Goal: Information Seeking & Learning: Learn about a topic

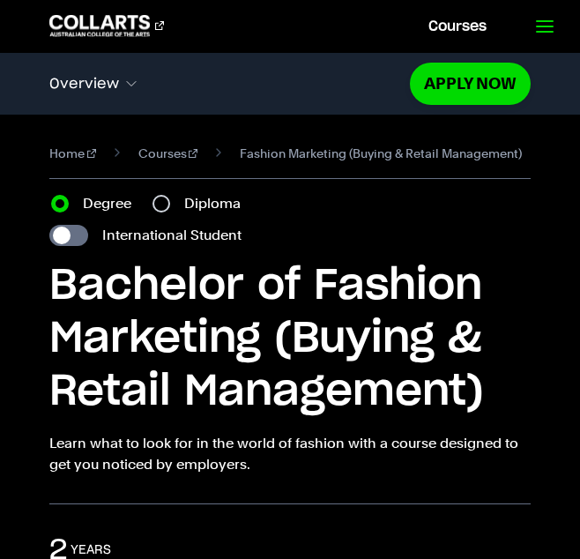
click at [537, 22] on icon at bounding box center [544, 26] width 21 height 21
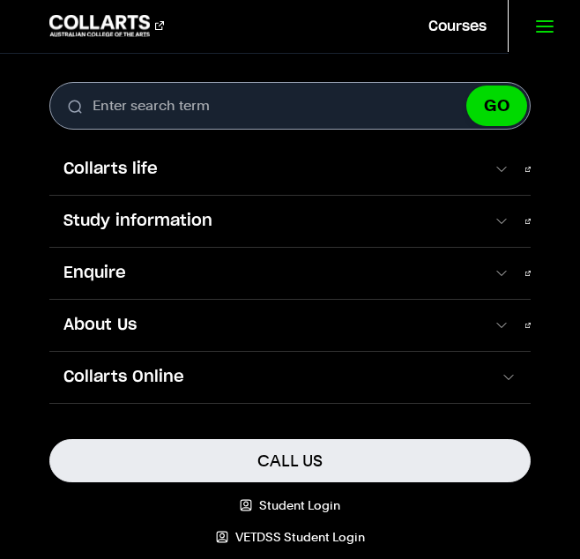
click at [537, 22] on icon at bounding box center [544, 26] width 21 height 21
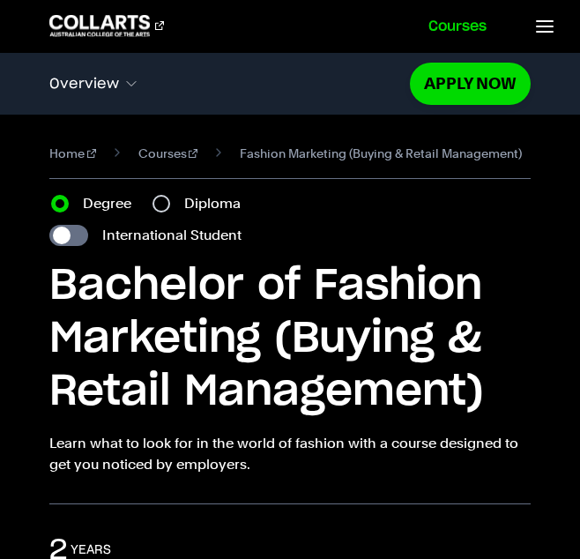
click at [483, 22] on link "Courses" at bounding box center [457, 26] width 100 height 52
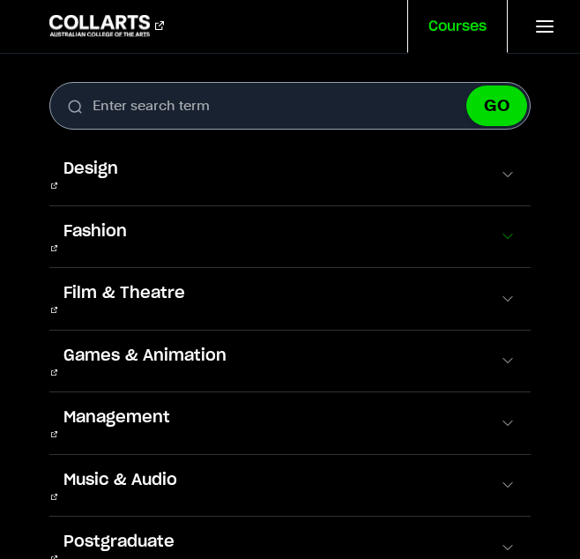
click at [499, 227] on span at bounding box center [508, 236] width 18 height 18
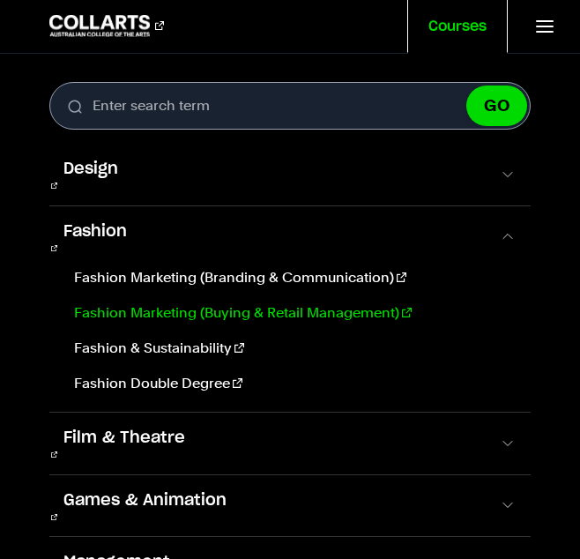
click at [330, 302] on link "Fashion Marketing (Buying & Retail Management)" at bounding box center [292, 312] width 450 height 21
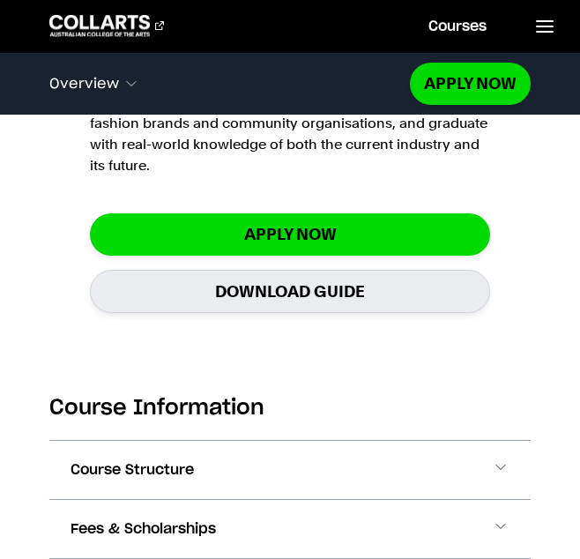
scroll to position [1851, 0]
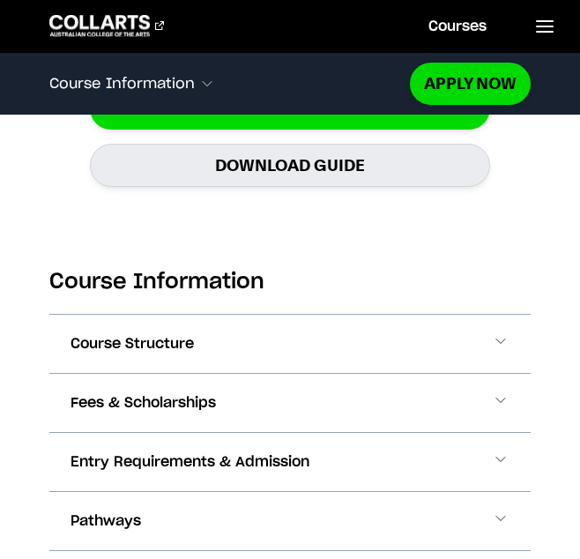
click at [289, 315] on button "Course Structure" at bounding box center [289, 344] width 481 height 58
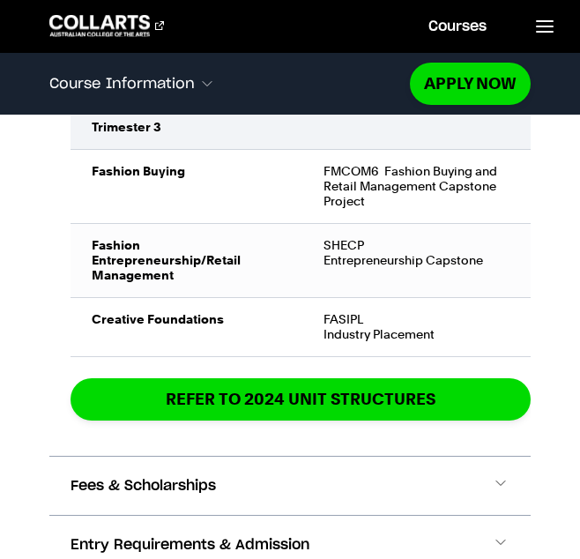
scroll to position [4014, 0]
